Goal: Find specific page/section: Find specific page/section

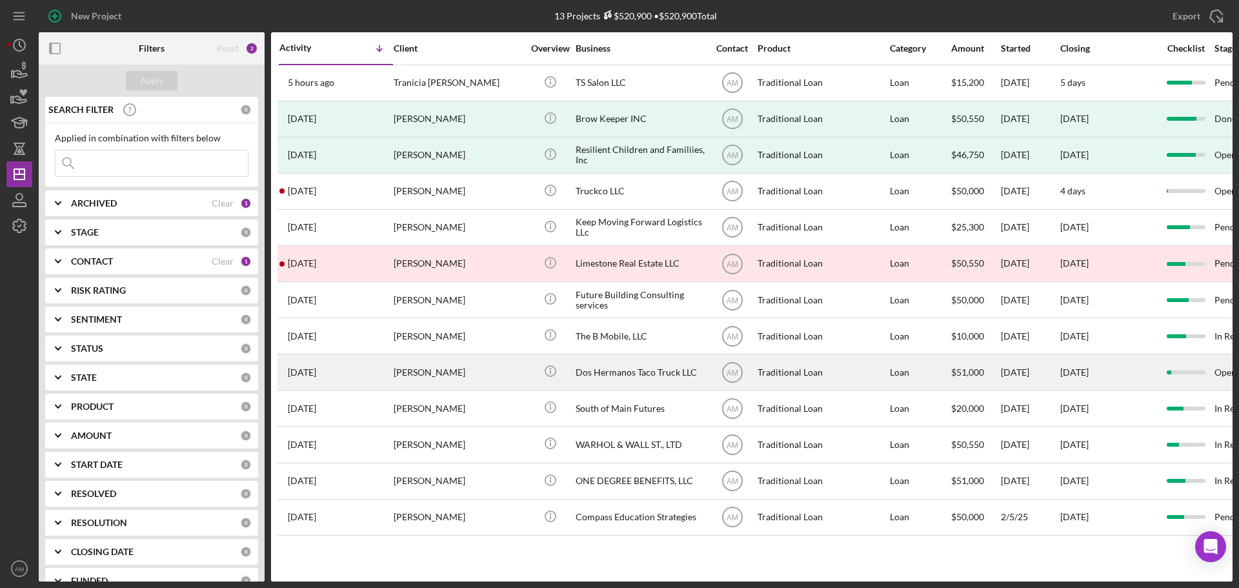
click at [600, 373] on div "Dos Hermanos Taco Truck LLC" at bounding box center [639, 372] width 129 height 34
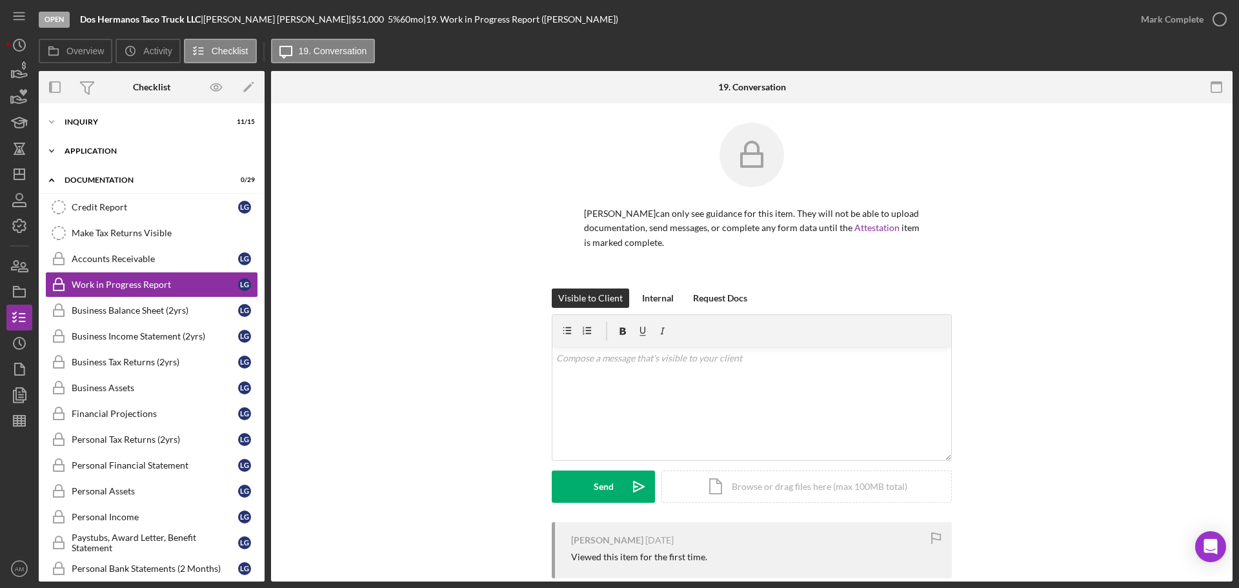
click at [101, 145] on div "Icon/Expander Application 0 / 12" at bounding box center [152, 151] width 226 height 26
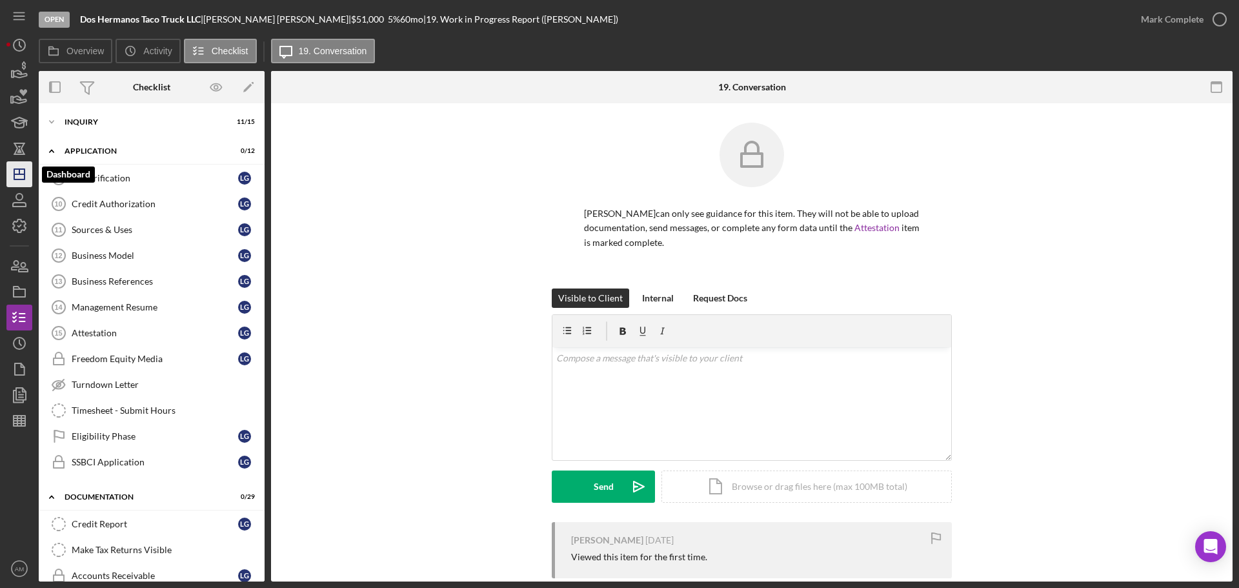
click at [19, 173] on line "button" at bounding box center [19, 171] width 0 height 5
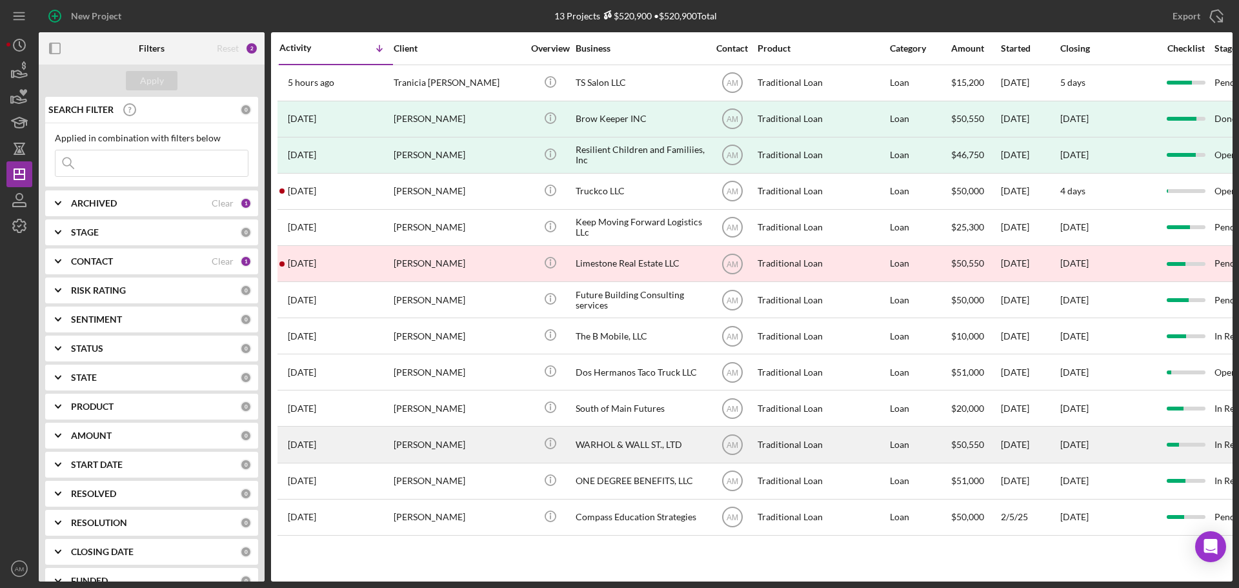
click at [637, 443] on div "WARHOL & WALL ST., LTD" at bounding box center [639, 444] width 129 height 34
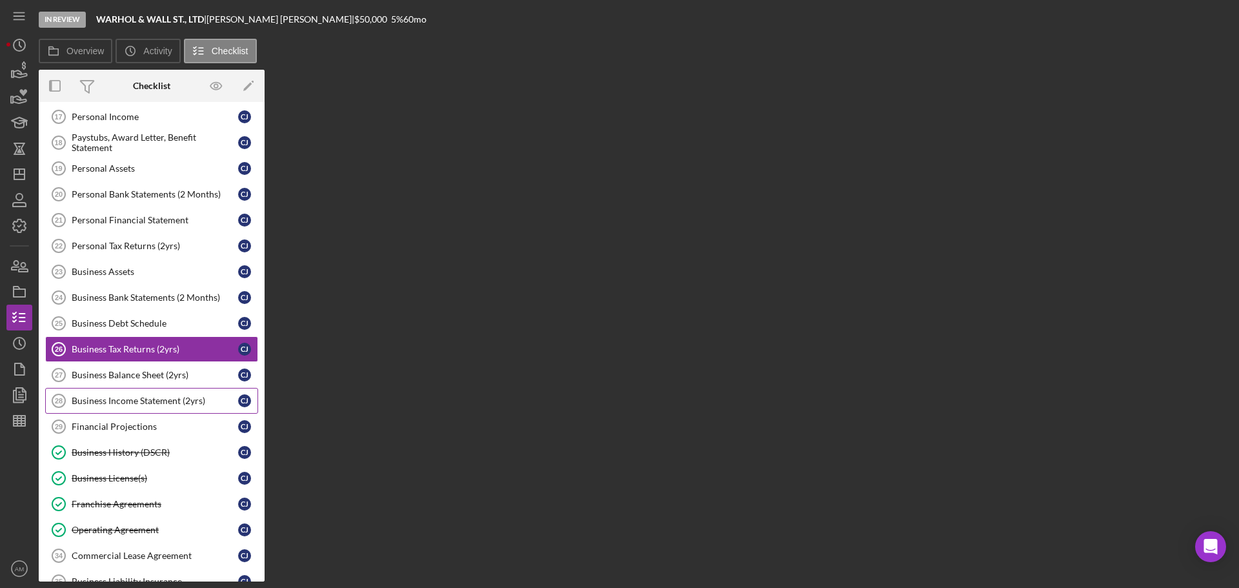
scroll to position [148, 0]
